Goal: Find specific page/section

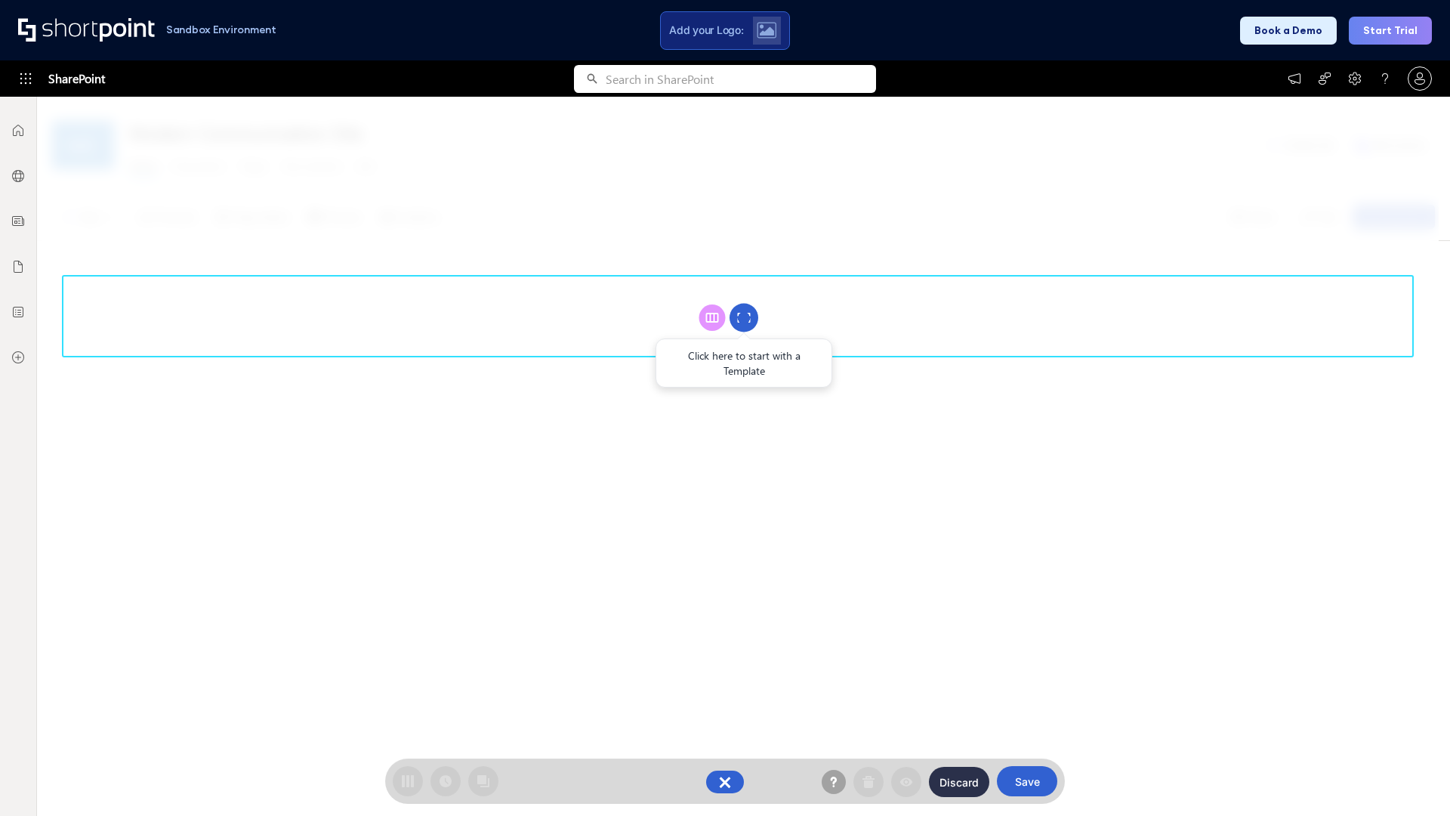
click at [744, 317] on circle at bounding box center [744, 318] width 29 height 29
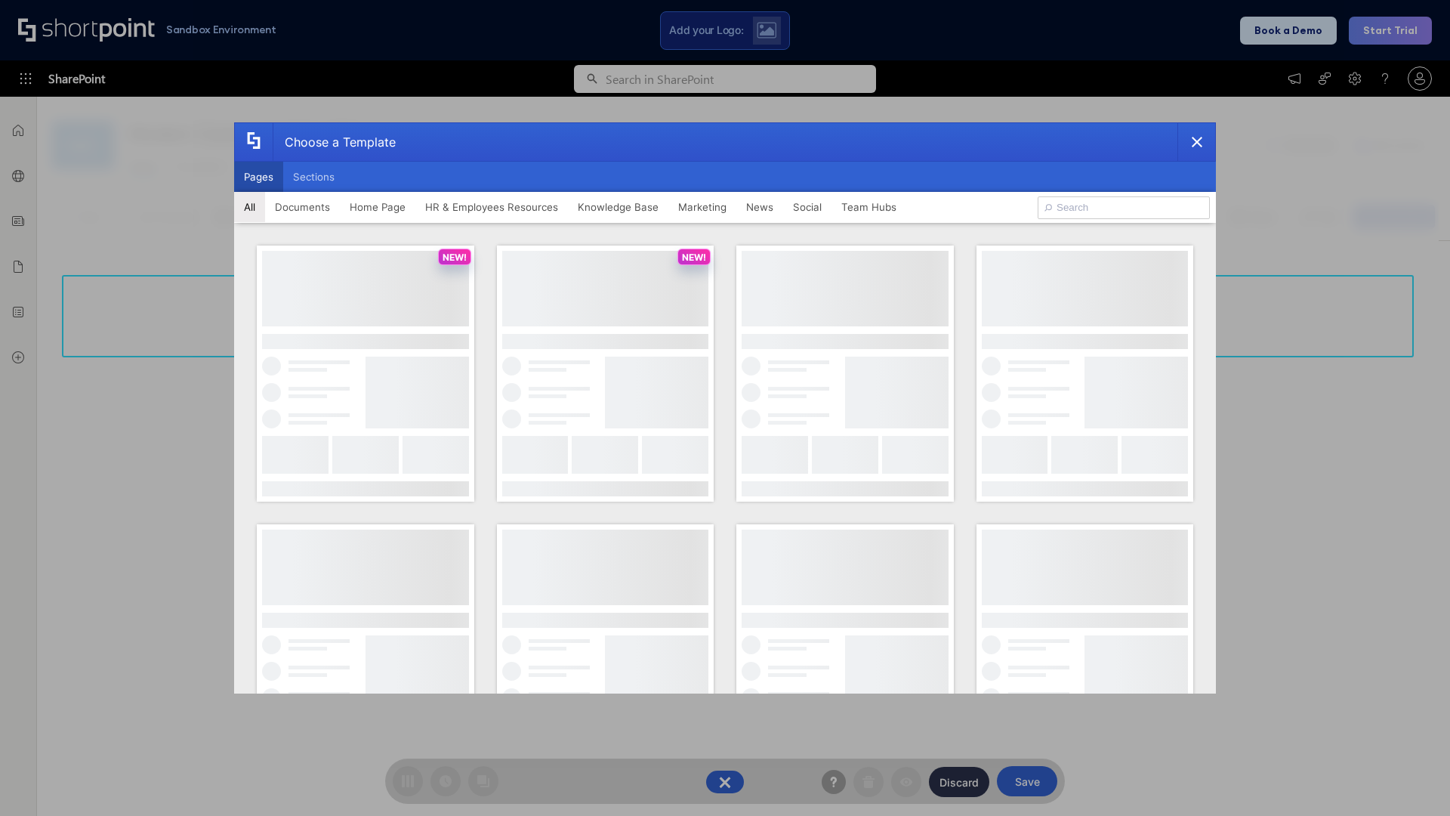
click at [258, 177] on button "Pages" at bounding box center [258, 177] width 49 height 30
type input "HR 6"
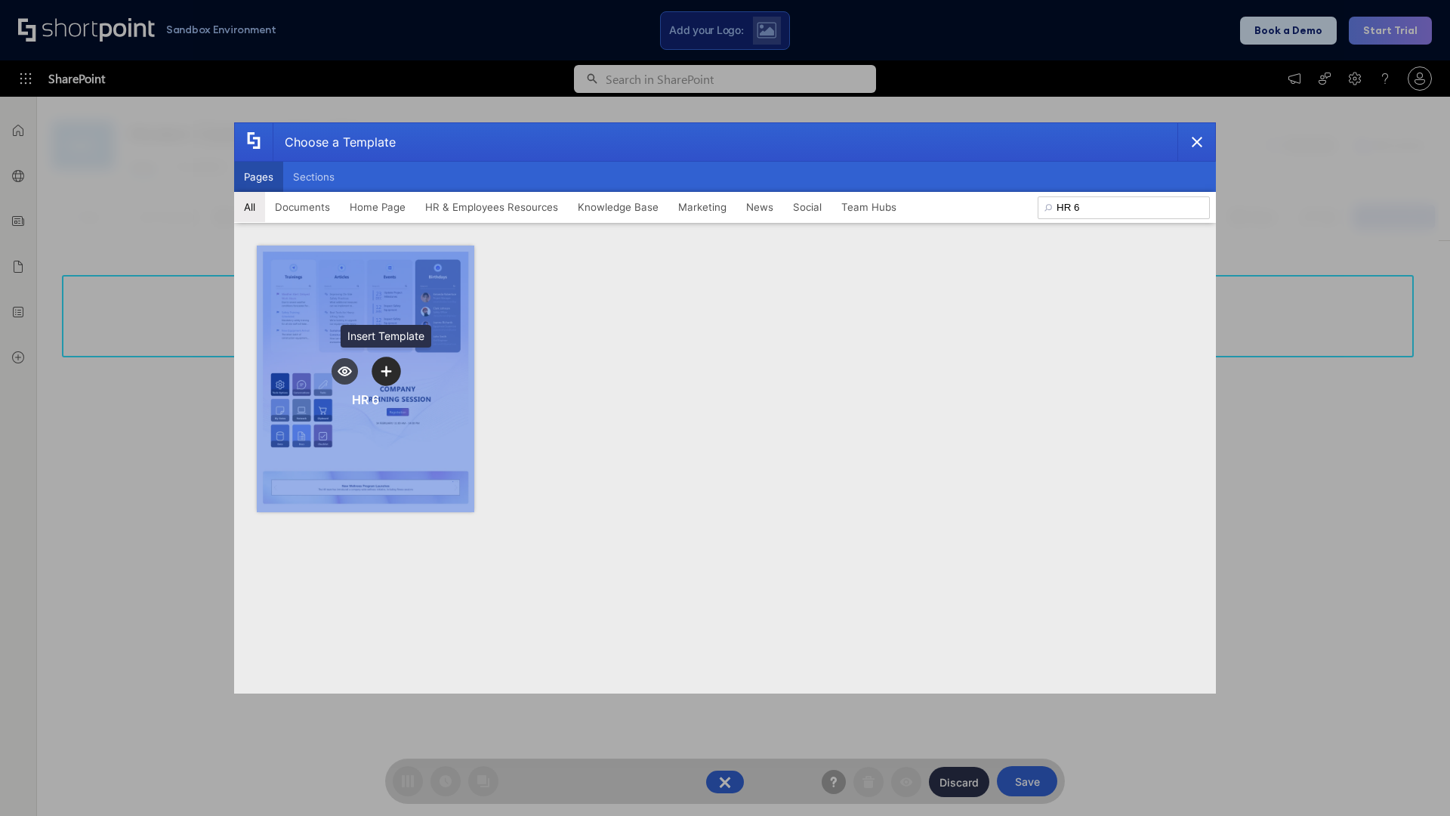
click at [386, 371] on icon "template selector" at bounding box center [386, 371] width 11 height 11
